Goal: Find specific page/section: Find specific page/section

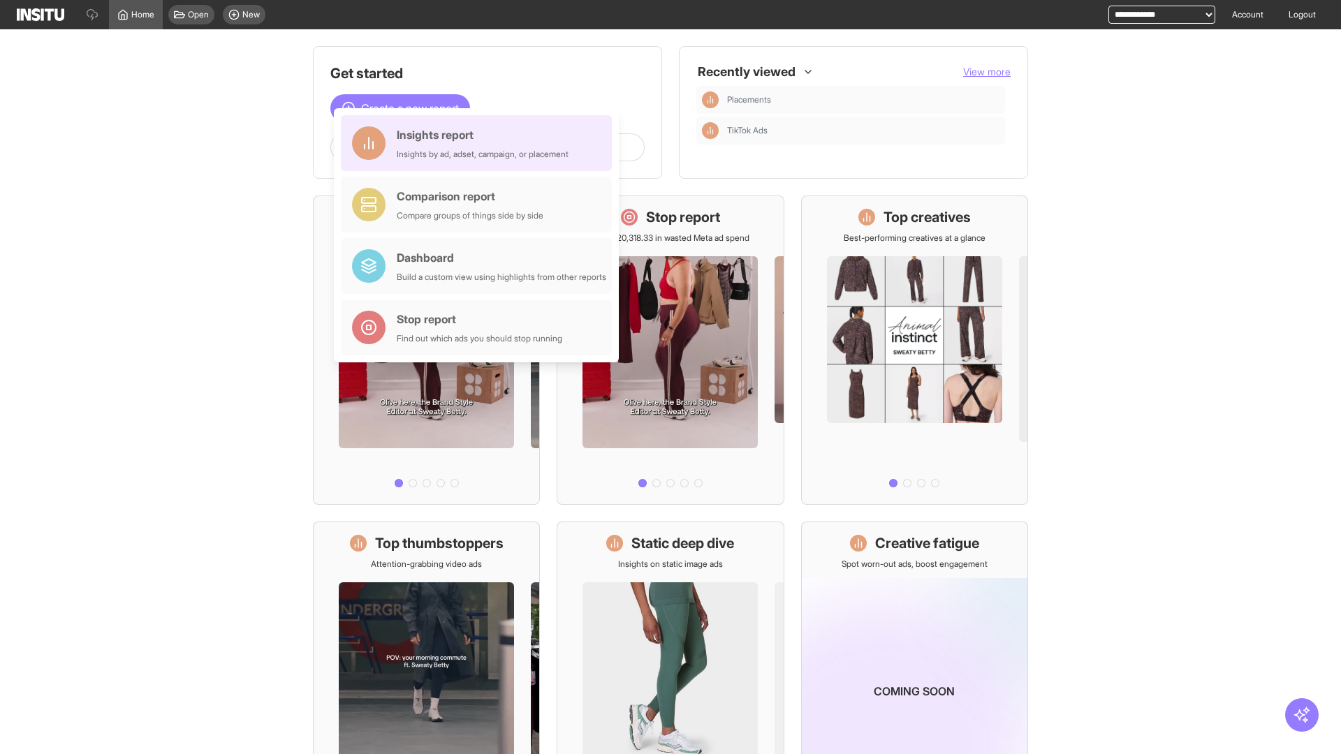
click at [480, 143] on div "Insights report Insights by ad, adset, campaign, or placement" at bounding box center [483, 143] width 172 height 34
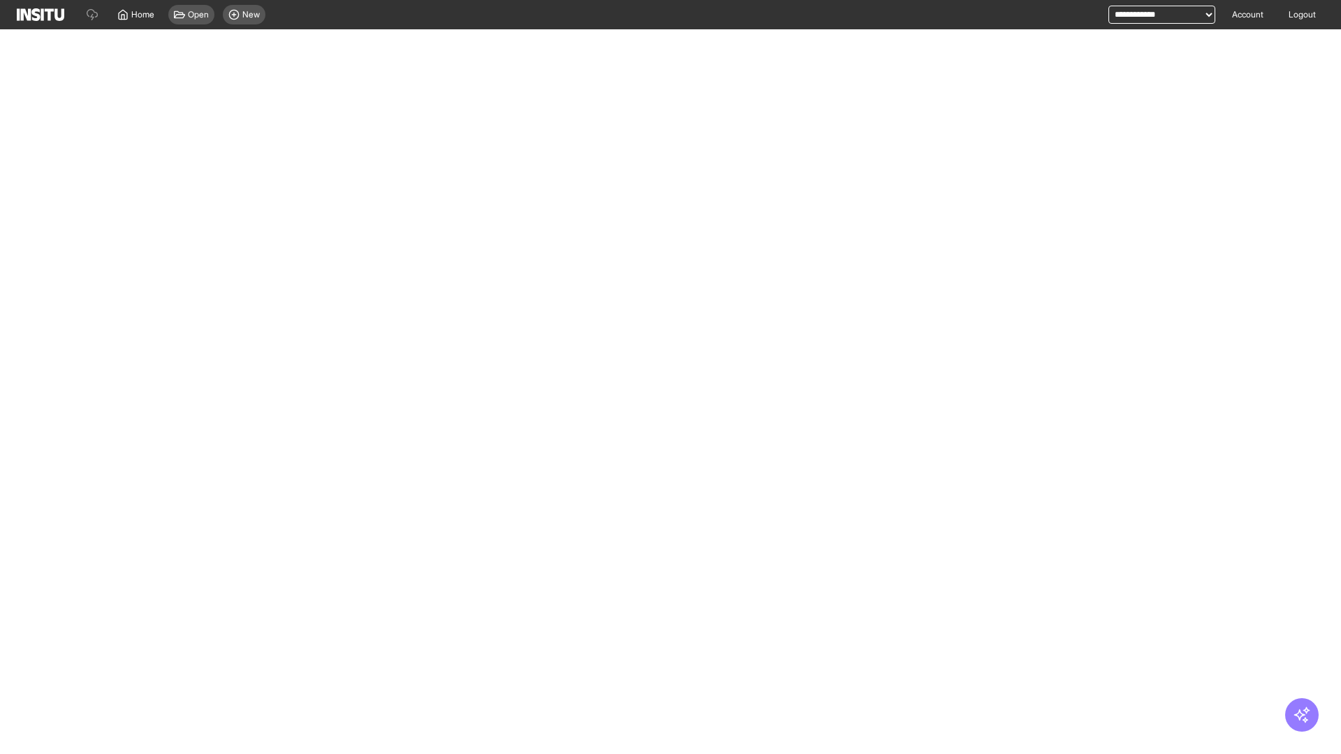
select select "**"
